Goal: Entertainment & Leisure: Consume media (video, audio)

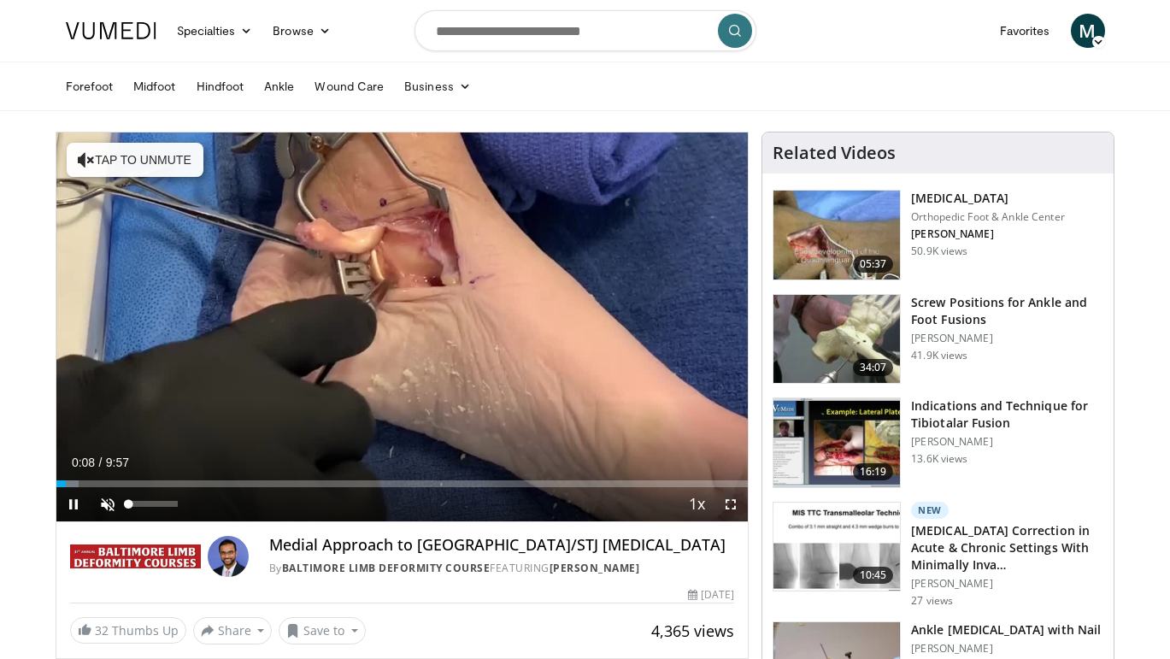
click at [105, 501] on span "Video Player" at bounding box center [108, 504] width 34 height 34
click at [146, 497] on div "37%" at bounding box center [154, 504] width 60 height 34
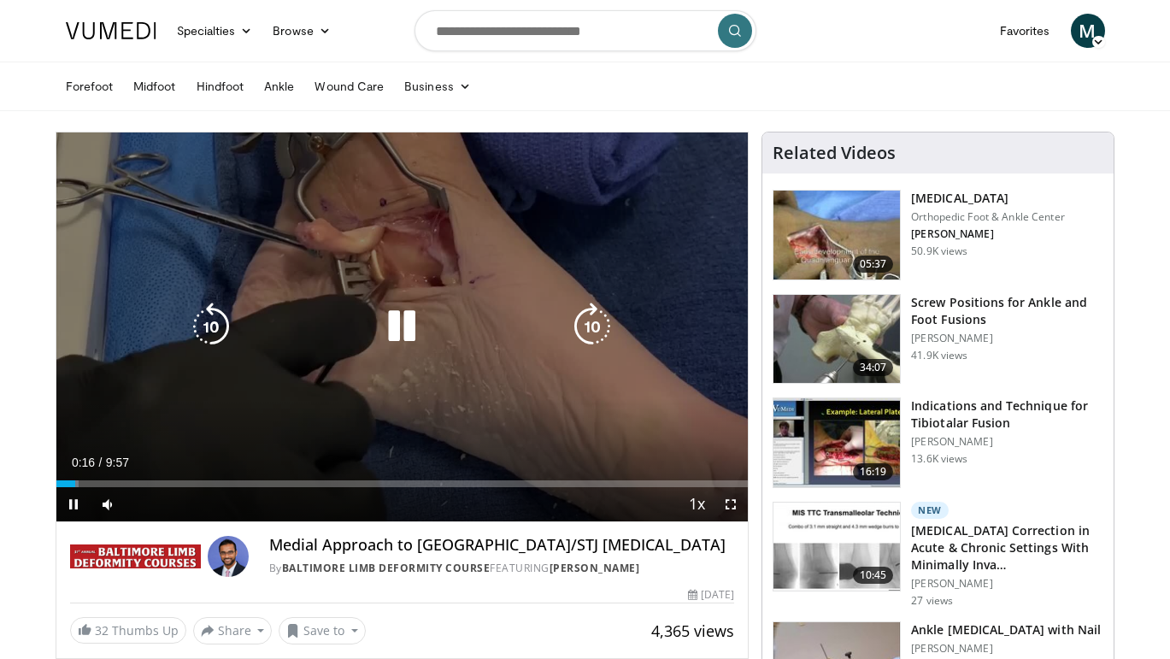
click at [399, 328] on icon "Video Player" at bounding box center [402, 327] width 48 height 48
click at [256, 399] on div "10 seconds Tap to unmute" at bounding box center [402, 326] width 692 height 389
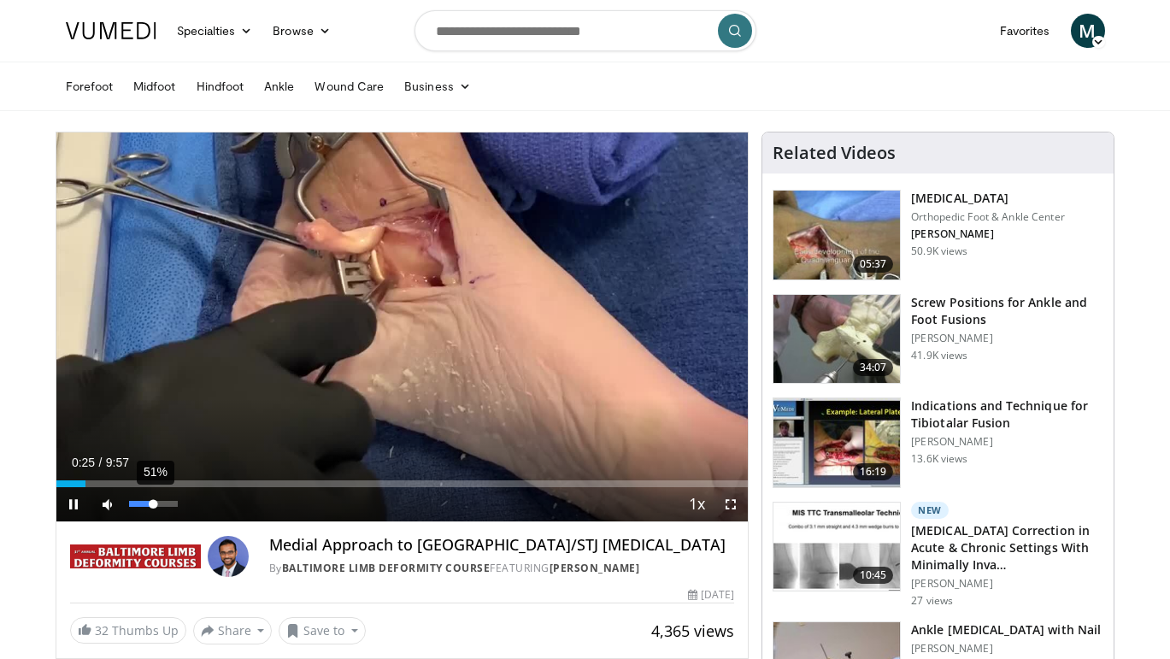
click at [154, 503] on div "51%" at bounding box center [153, 504] width 49 height 6
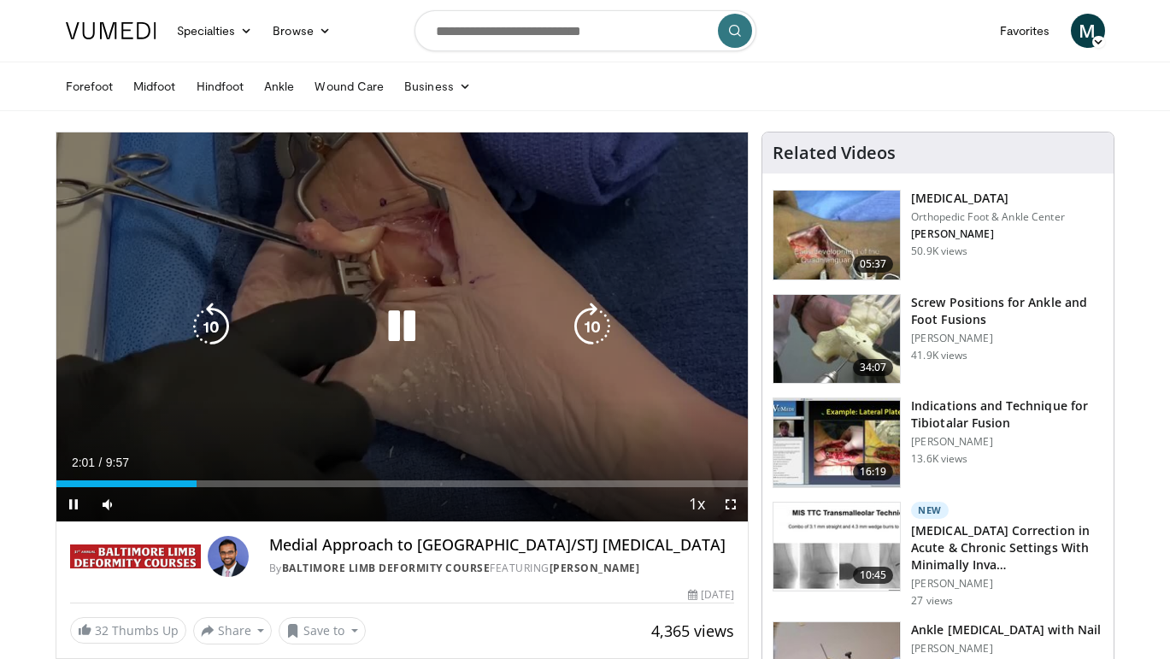
click at [316, 391] on div "10 seconds Tap to unmute" at bounding box center [402, 326] width 692 height 389
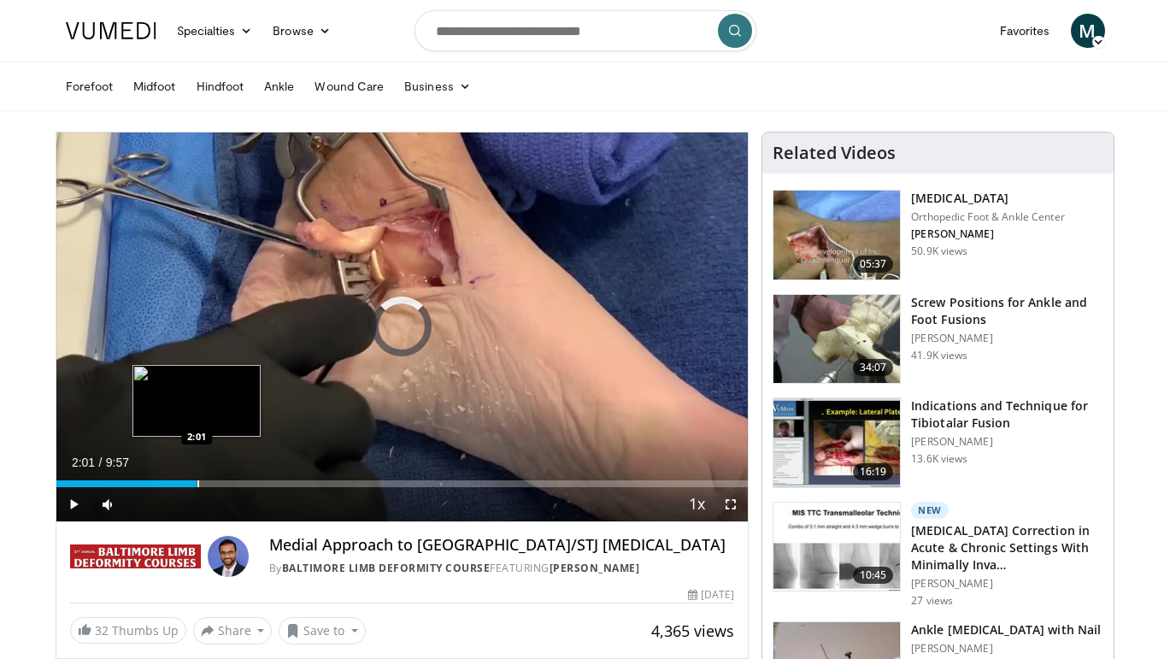
click at [197, 480] on div "Progress Bar" at bounding box center [198, 483] width 2 height 7
click at [187, 480] on div "Progress Bar" at bounding box center [188, 483] width 2 height 7
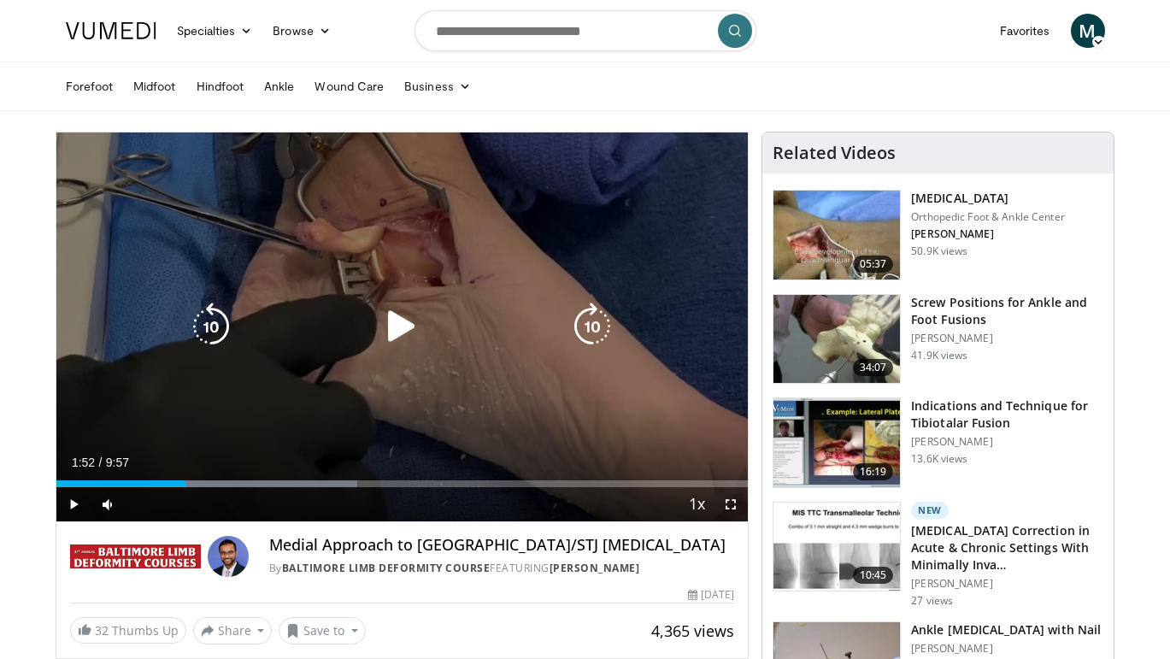
click at [395, 343] on icon "Video Player" at bounding box center [402, 327] width 48 height 48
click at [367, 405] on div "10 seconds Tap to unmute" at bounding box center [402, 326] width 692 height 389
click at [416, 397] on div "10 seconds Tap to unmute" at bounding box center [402, 326] width 692 height 389
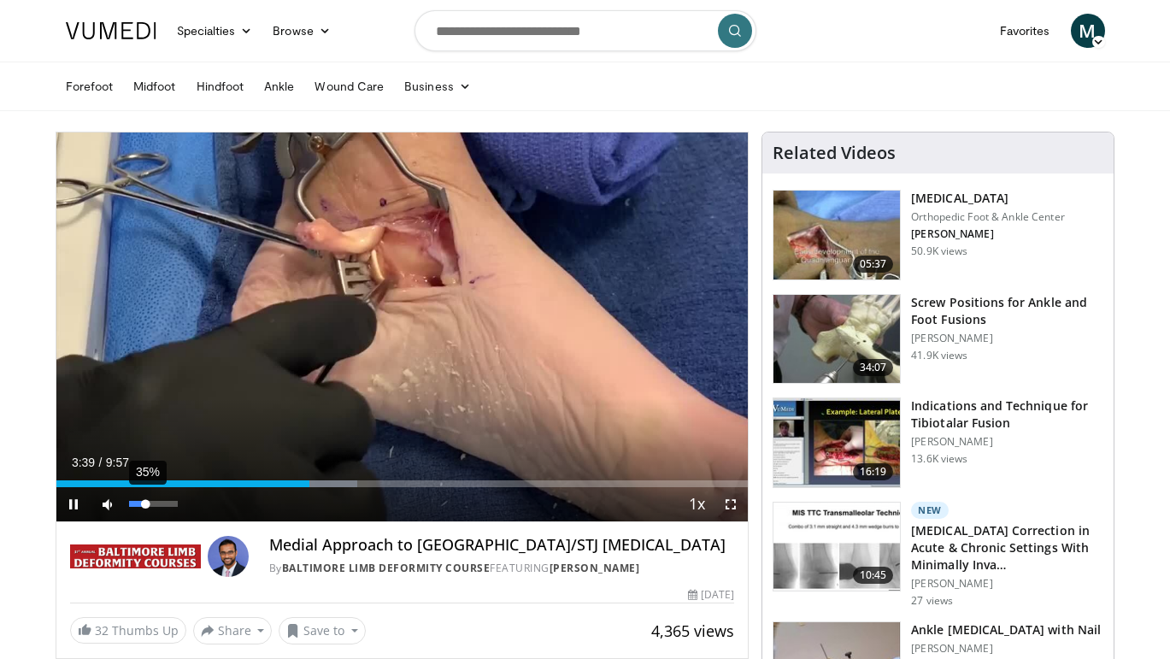
click at [146, 503] on div "35%" at bounding box center [153, 504] width 49 height 6
click at [144, 505] on div "Volume Level" at bounding box center [137, 504] width 16 height 6
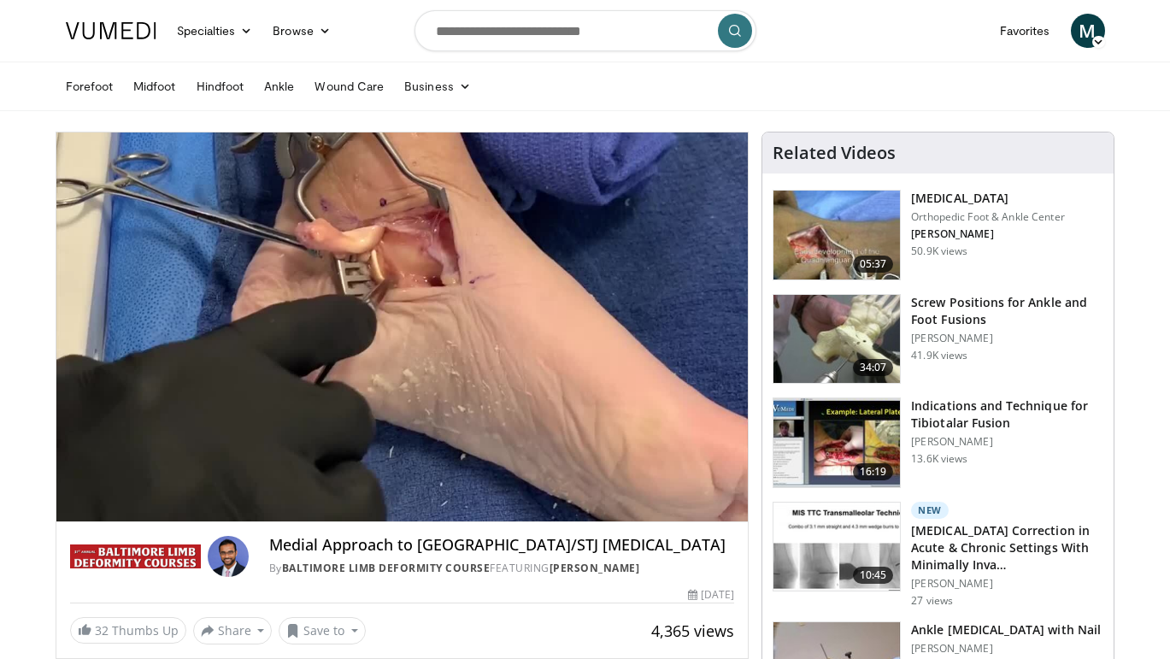
click at [143, 504] on video-js "**********" at bounding box center [402, 327] width 692 height 390
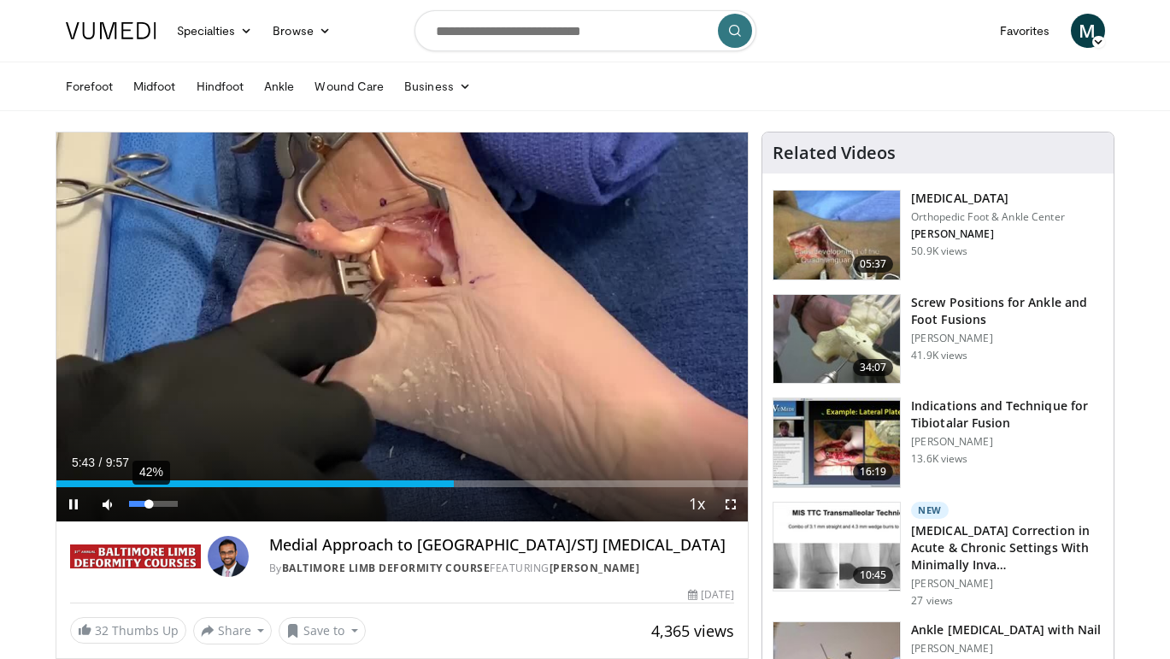
click at [150, 503] on div "42%" at bounding box center [153, 504] width 49 height 6
click at [148, 503] on div "Volume Level" at bounding box center [138, 504] width 19 height 6
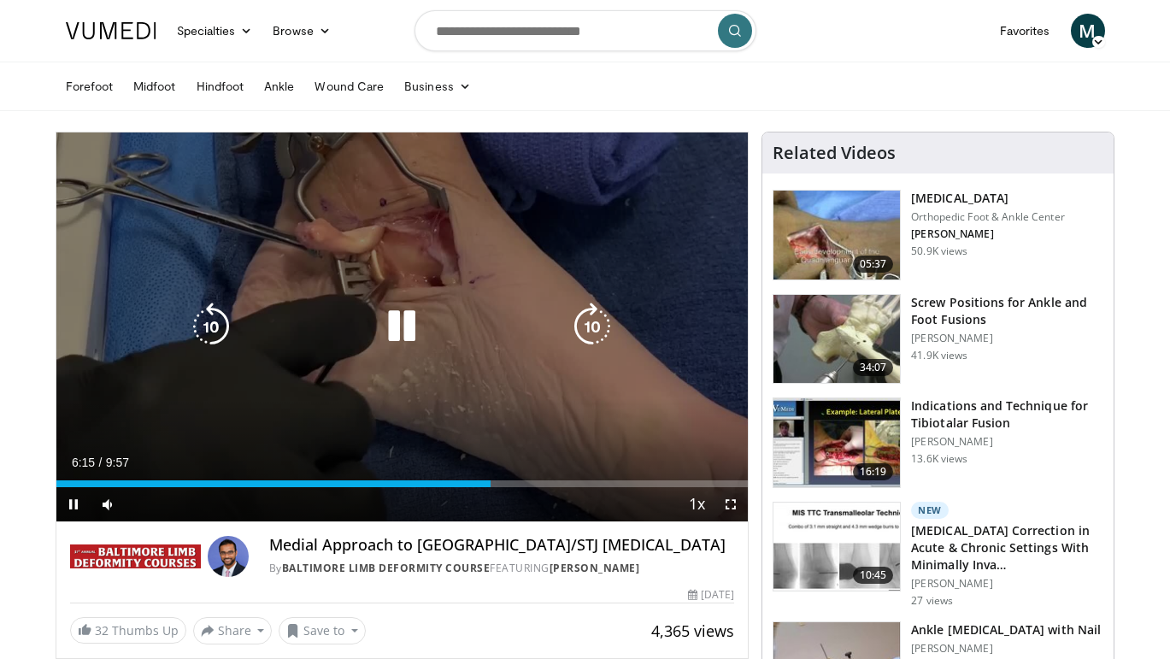
click at [294, 379] on div "10 seconds Tap to unmute" at bounding box center [402, 326] width 692 height 389
click at [390, 323] on icon "Video Player" at bounding box center [402, 327] width 48 height 48
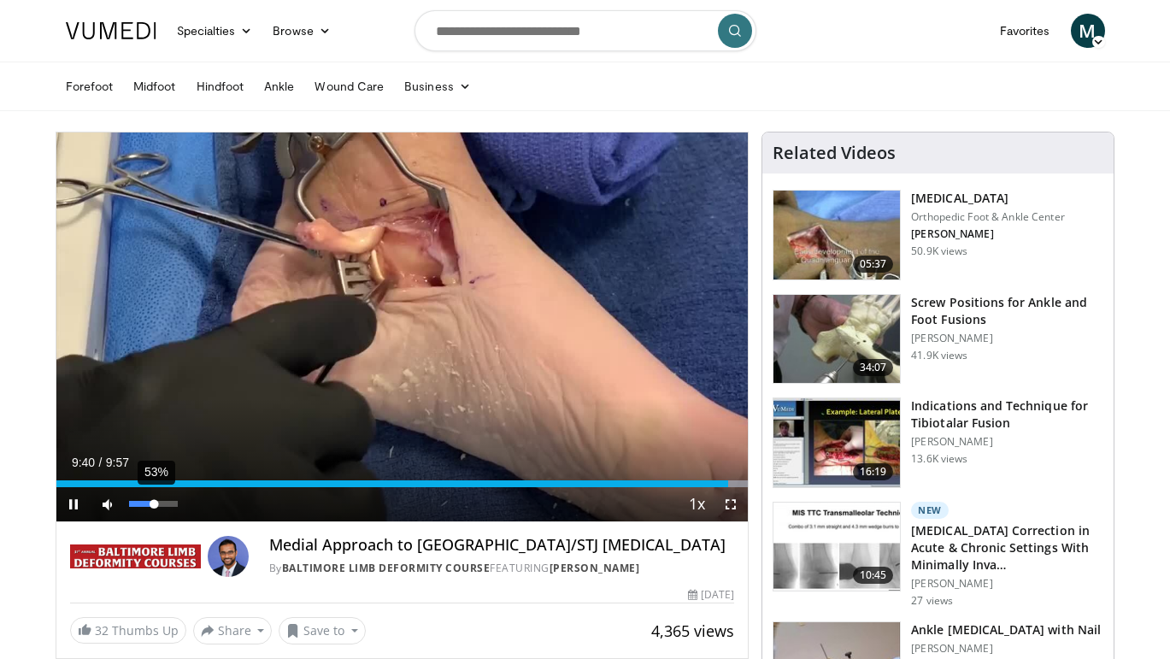
click at [155, 501] on div "53%" at bounding box center [153, 504] width 49 height 6
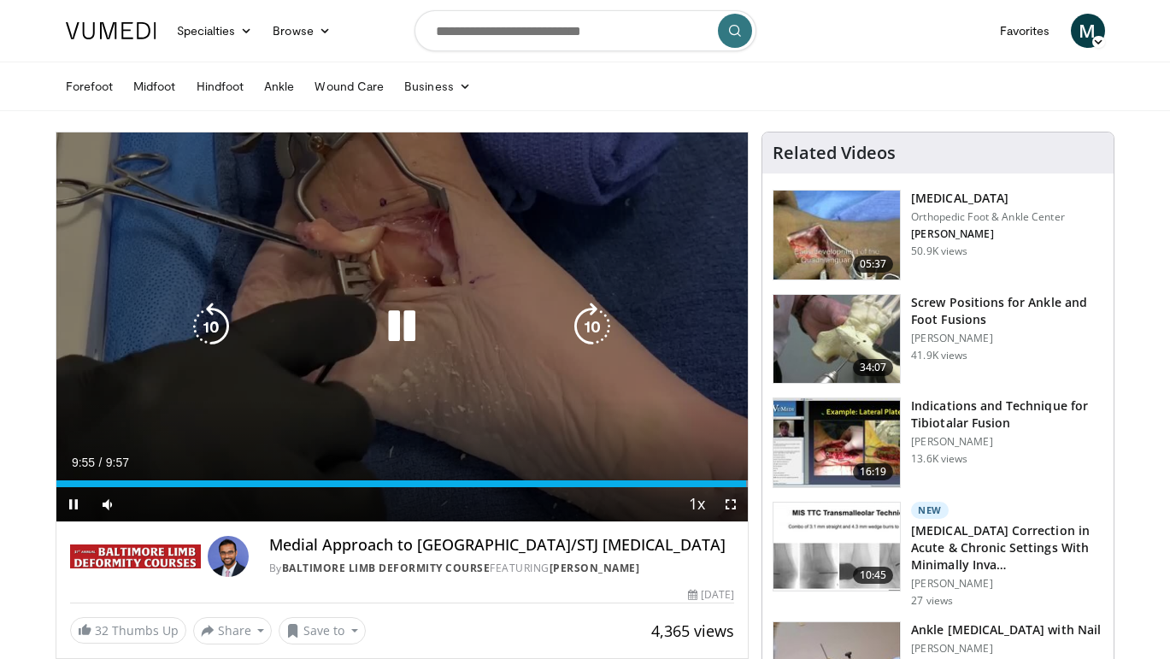
click at [393, 317] on icon "Video Player" at bounding box center [402, 327] width 48 height 48
